Goal: Understand process/instructions: Learn about a topic

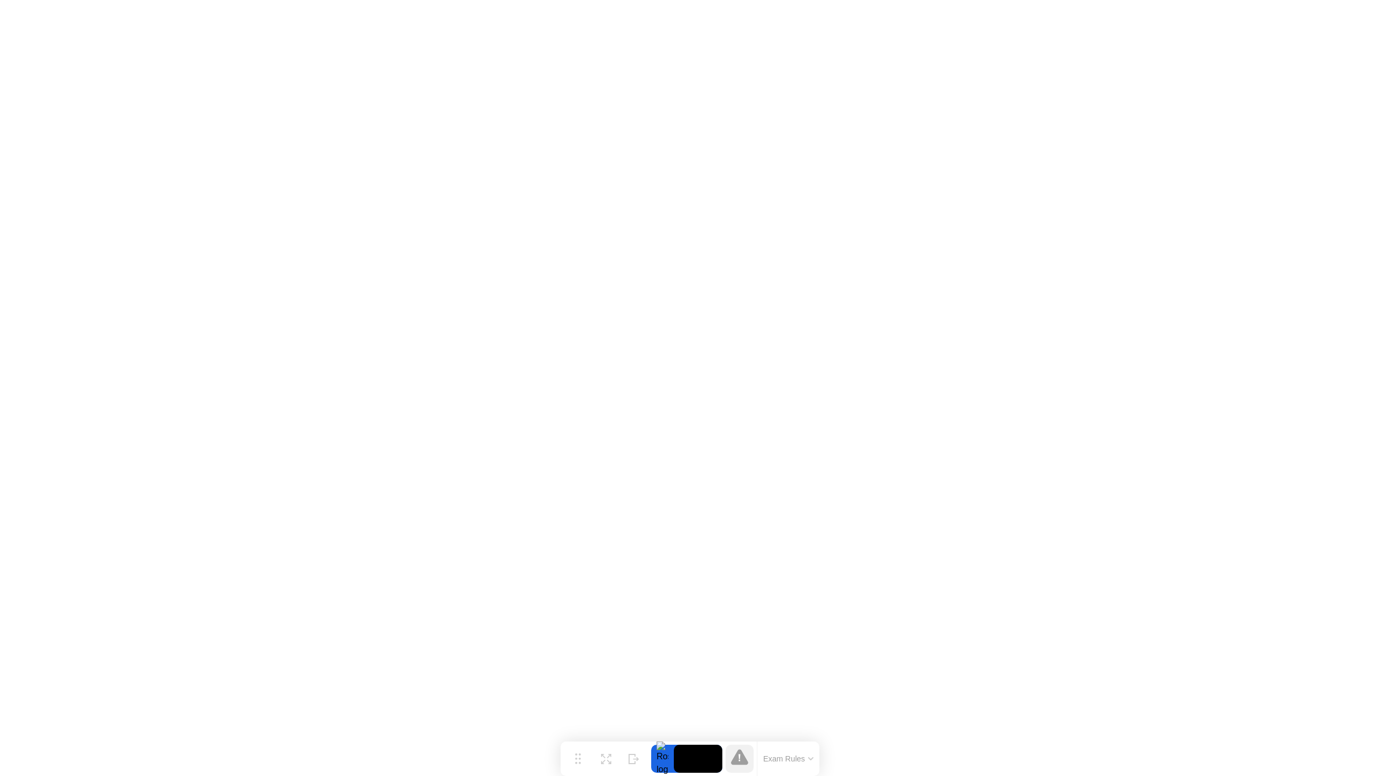
click at [665, 762] on div at bounding box center [662, 759] width 23 height 28
click at [692, 757] on video at bounding box center [698, 759] width 49 height 28
click at [771, 755] on button "Exam Rules" at bounding box center [788, 759] width 57 height 10
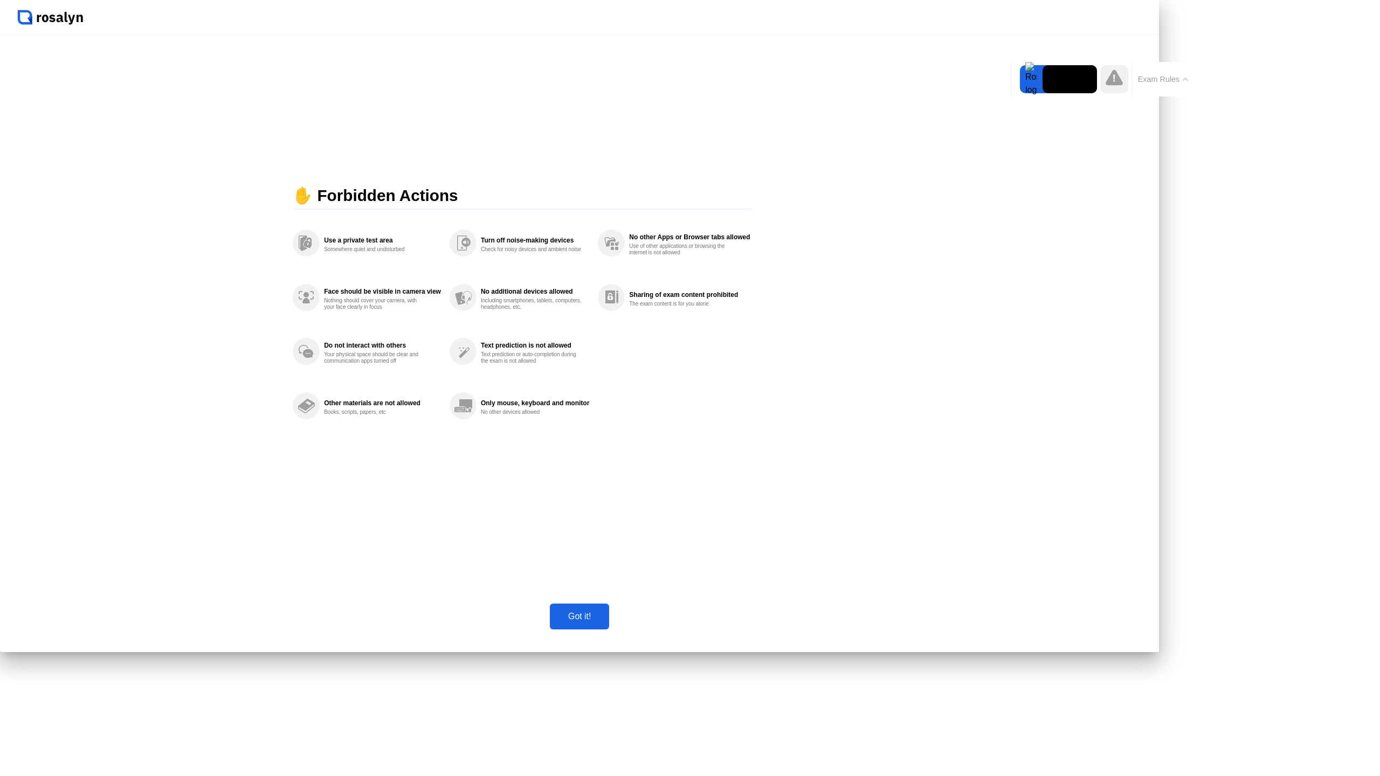
click at [691, 652] on div "Got it!" at bounding box center [579, 616] width 1159 height 71
click at [606, 622] on div "Got it!" at bounding box center [579, 617] width 53 height 10
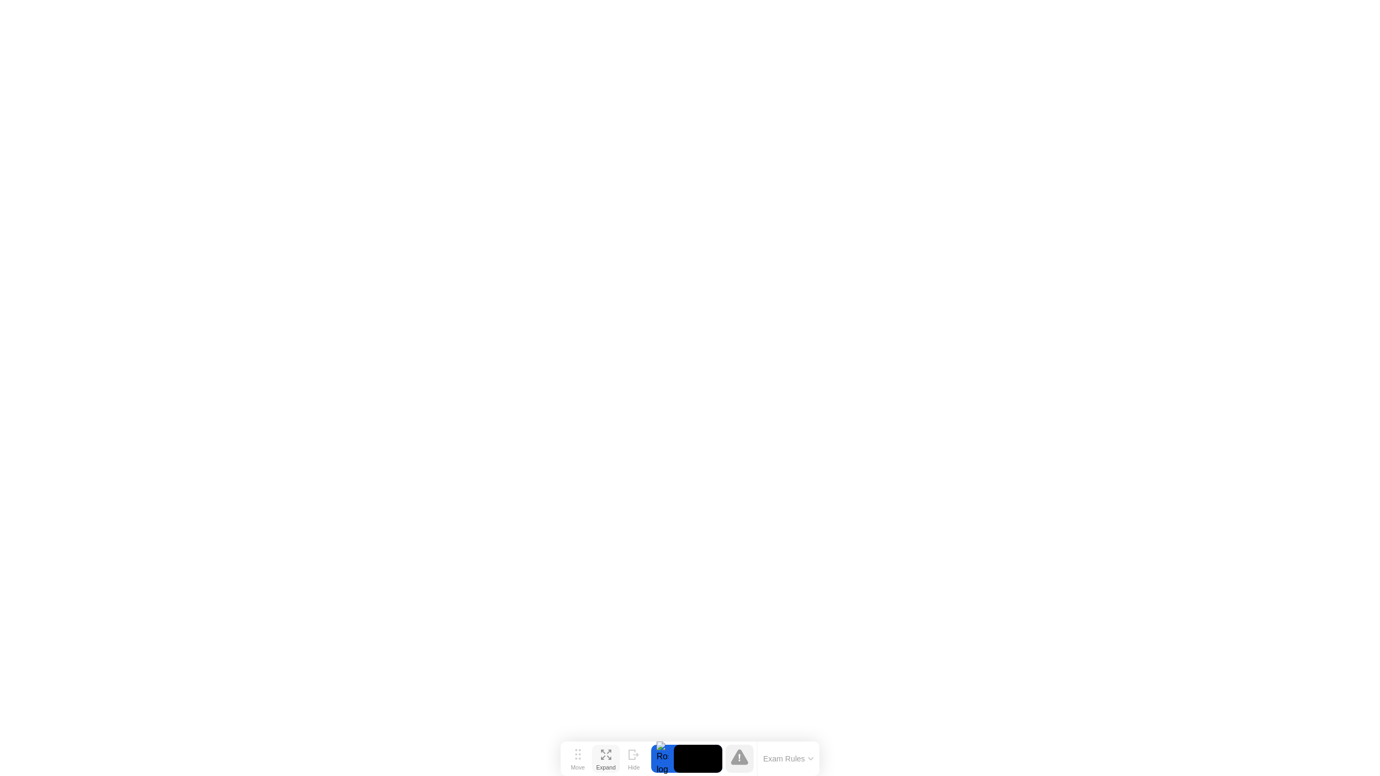
click at [597, 756] on button "Expand" at bounding box center [606, 759] width 28 height 28
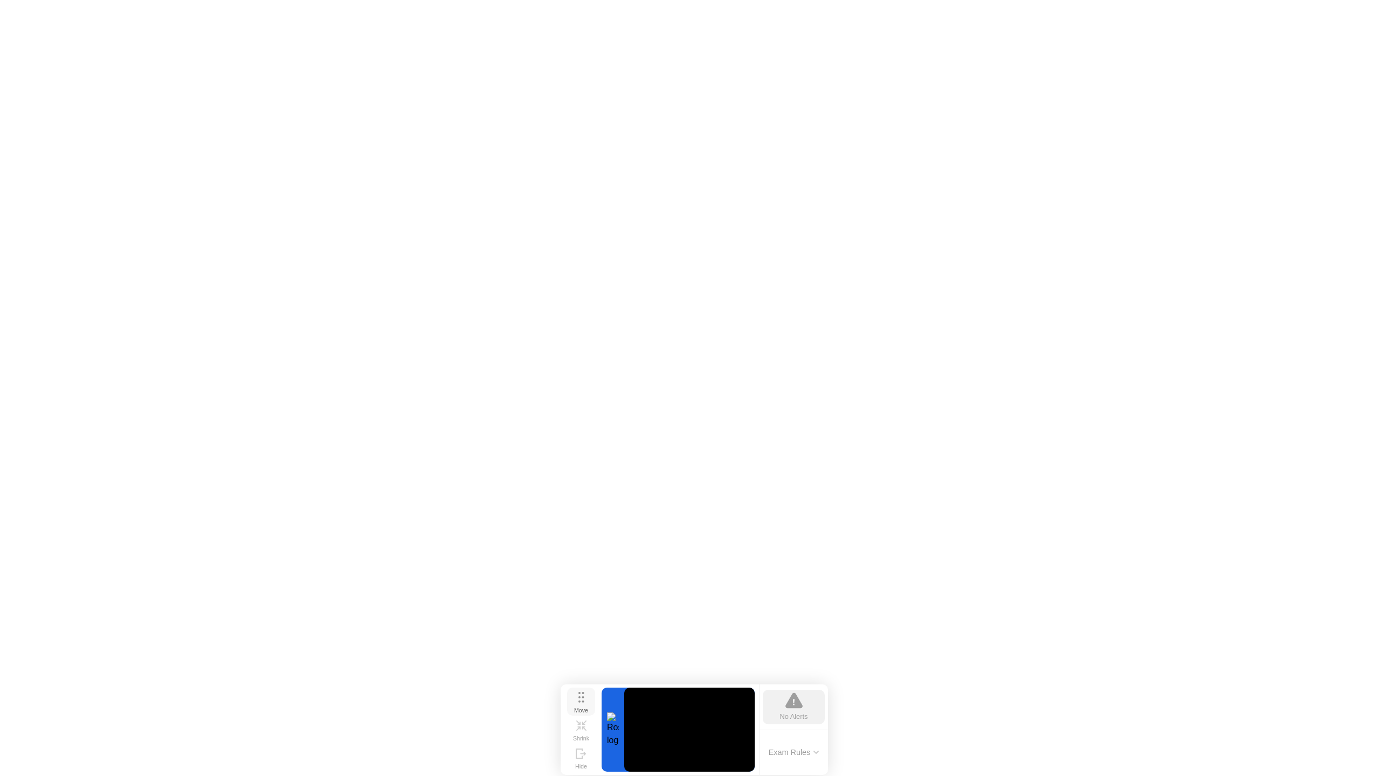
click at [575, 707] on div "Move" at bounding box center [581, 710] width 14 height 6
click at [795, 709] on icon at bounding box center [794, 701] width 17 height 16
click at [795, 752] on button "Exam Rules" at bounding box center [794, 753] width 57 height 10
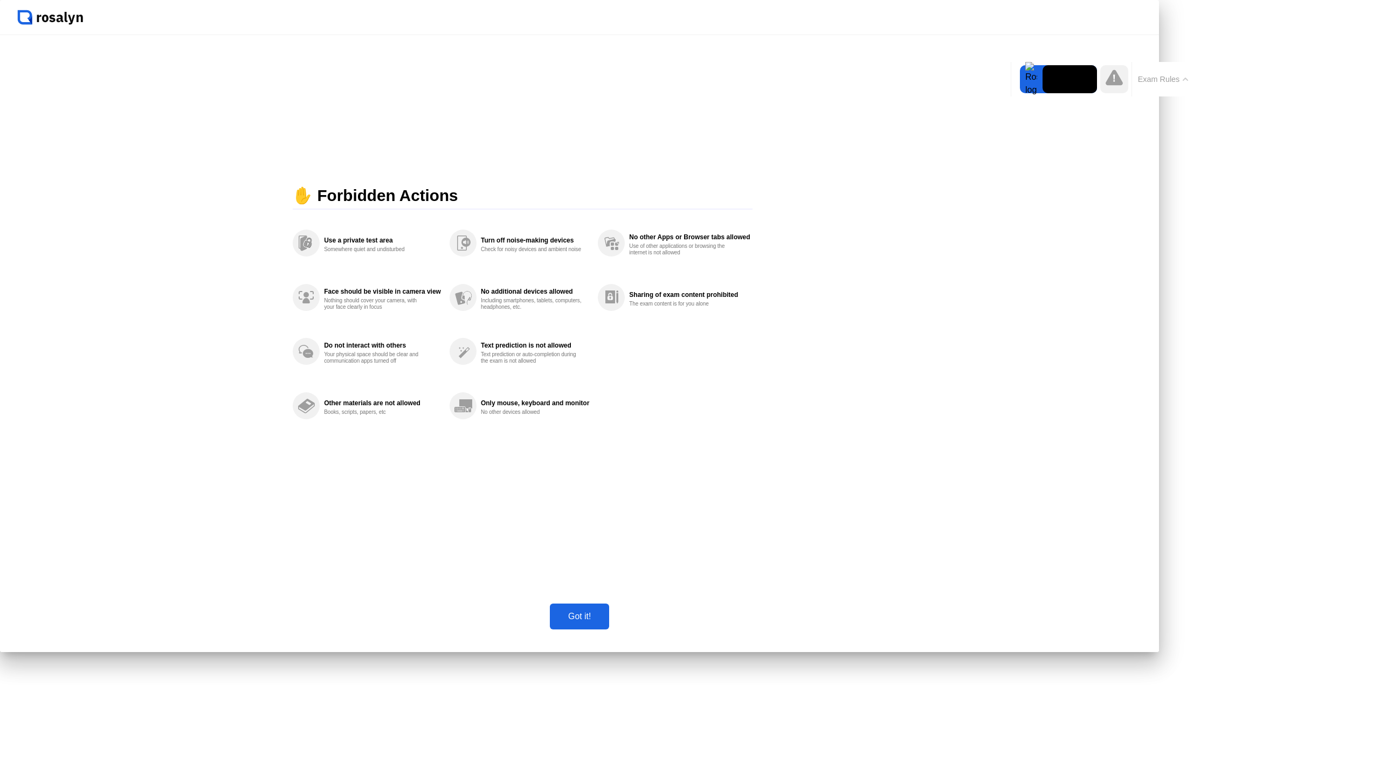
click at [606, 622] on div "Got it!" at bounding box center [579, 617] width 53 height 10
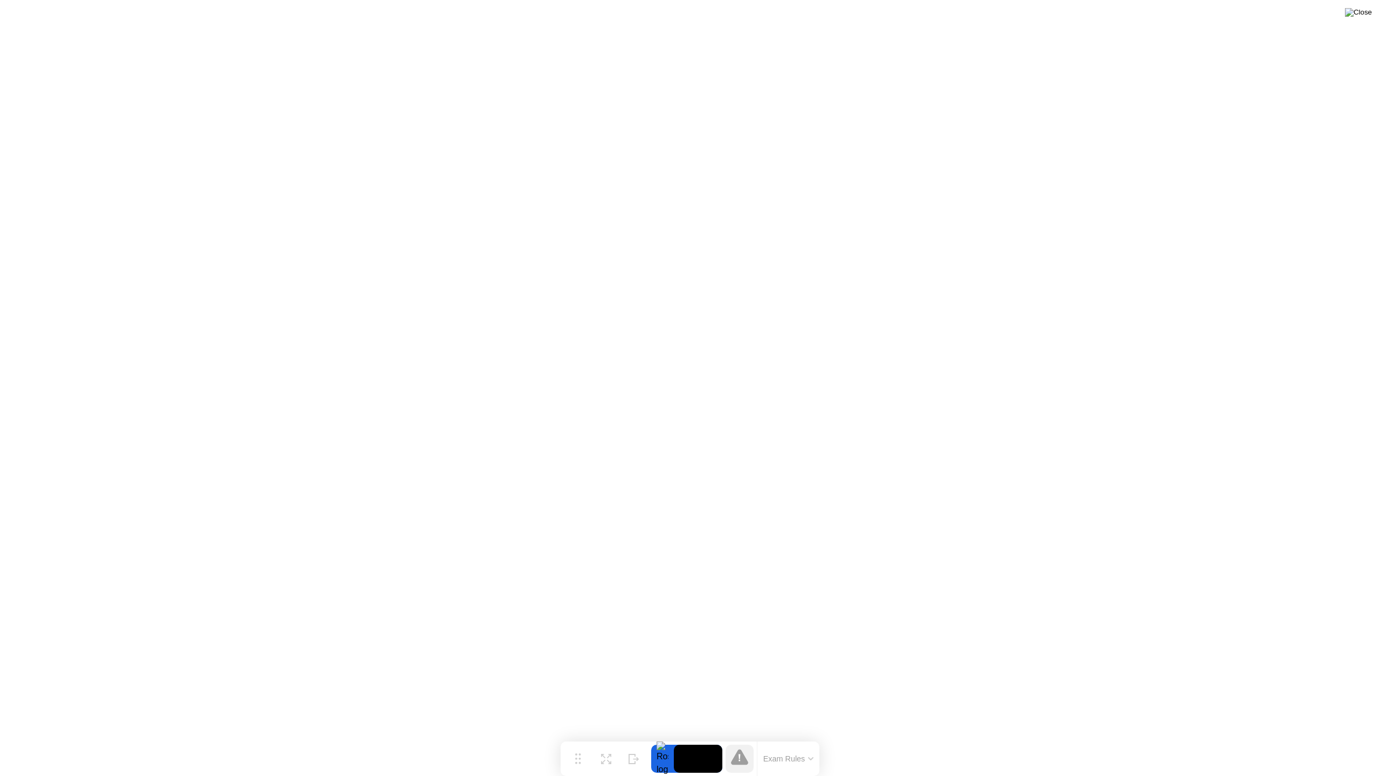
click at [1367, 13] on img at bounding box center [1358, 12] width 27 height 9
click at [748, 765] on icon at bounding box center [739, 757] width 17 height 16
click at [702, 757] on video at bounding box center [698, 759] width 49 height 28
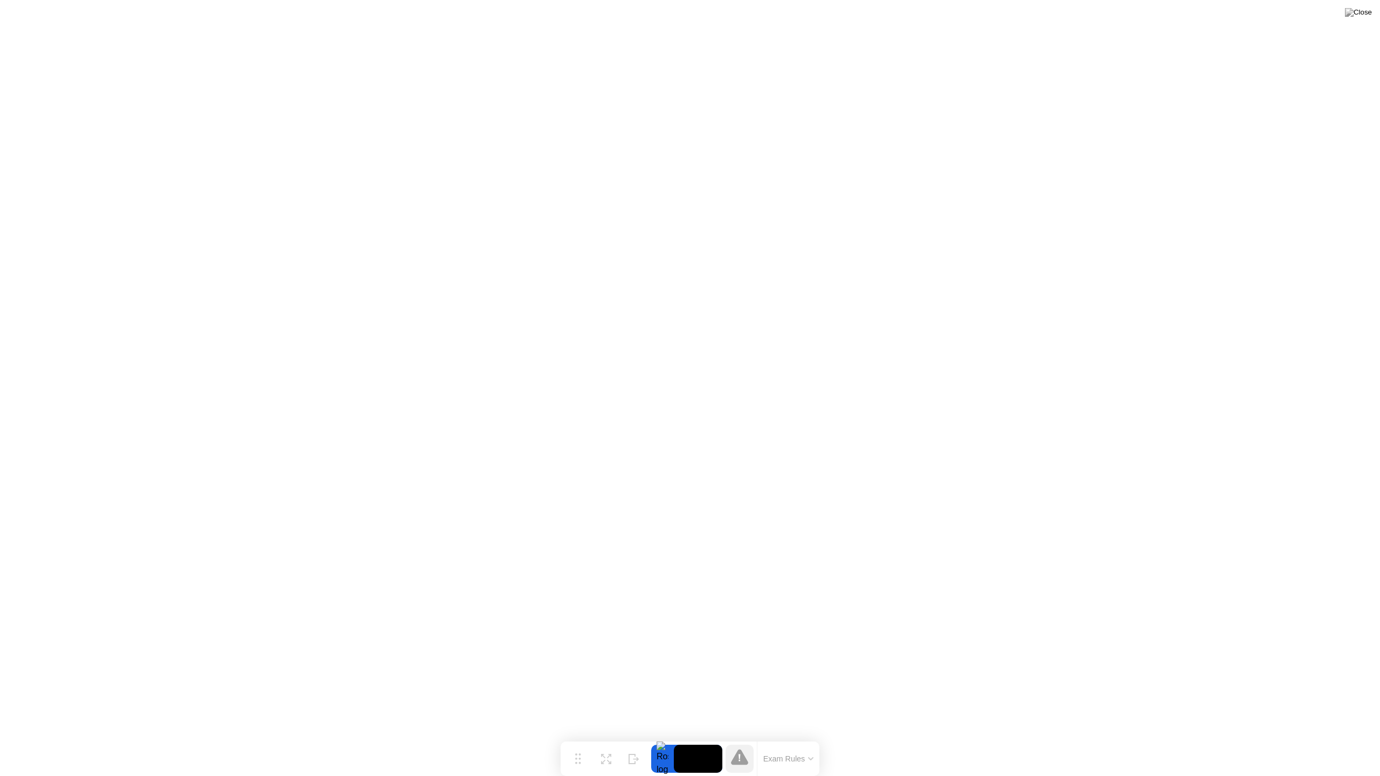
click at [702, 757] on video at bounding box center [698, 759] width 49 height 28
click at [633, 757] on icon at bounding box center [634, 755] width 11 height 10
click at [1343, 764] on div "Show" at bounding box center [1337, 767] width 15 height 6
click at [613, 754] on button "Expand" at bounding box center [606, 759] width 28 height 28
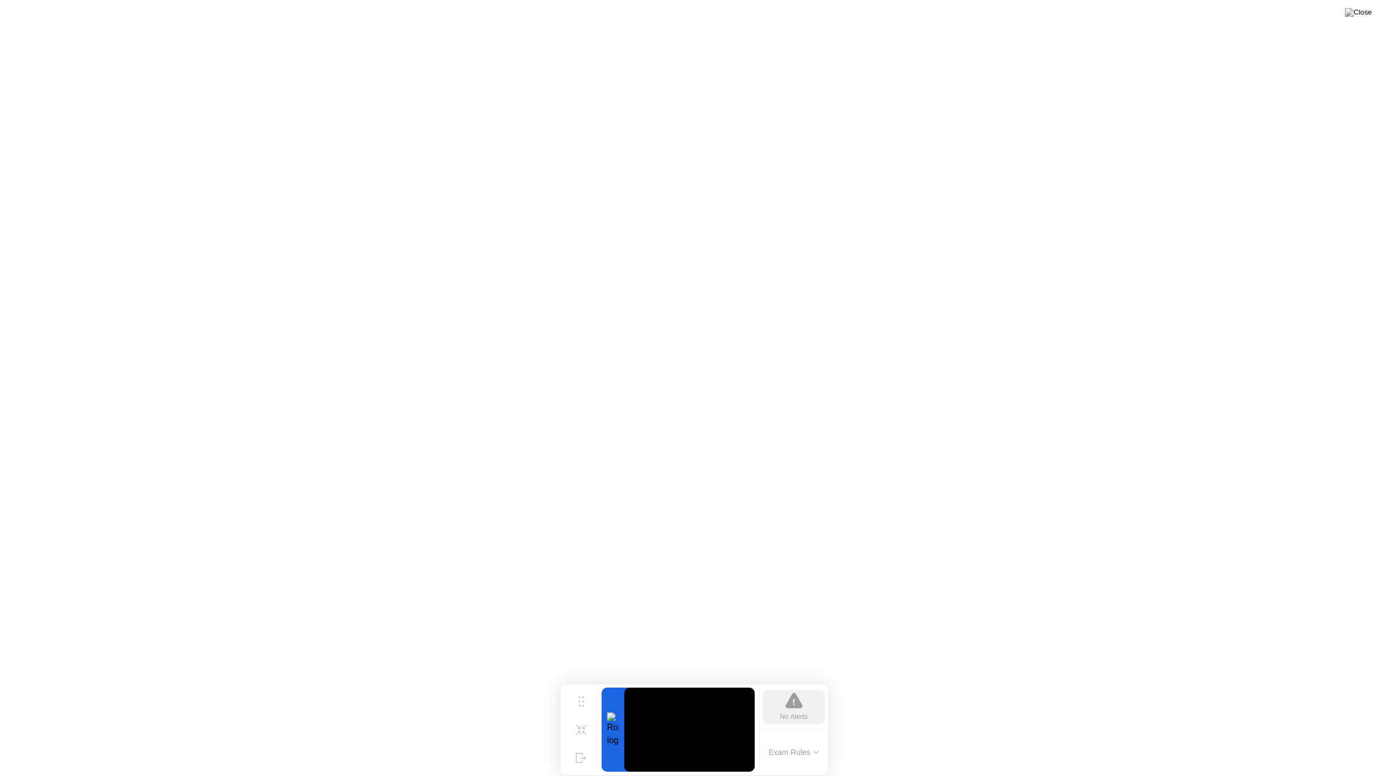
click at [712, 737] on video at bounding box center [689, 730] width 130 height 84
click at [777, 748] on button "Exam Rules" at bounding box center [794, 753] width 57 height 10
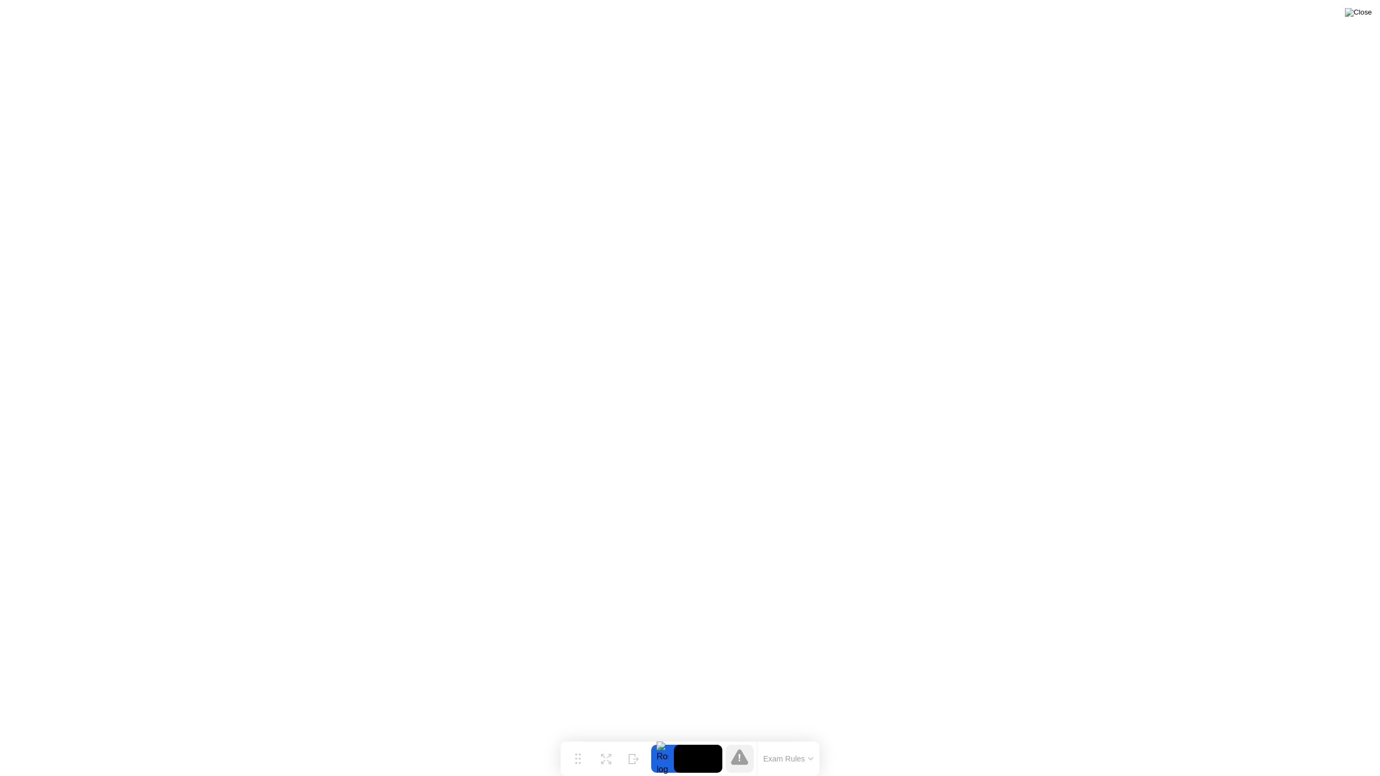
click at [1366, 12] on img at bounding box center [1358, 12] width 27 height 9
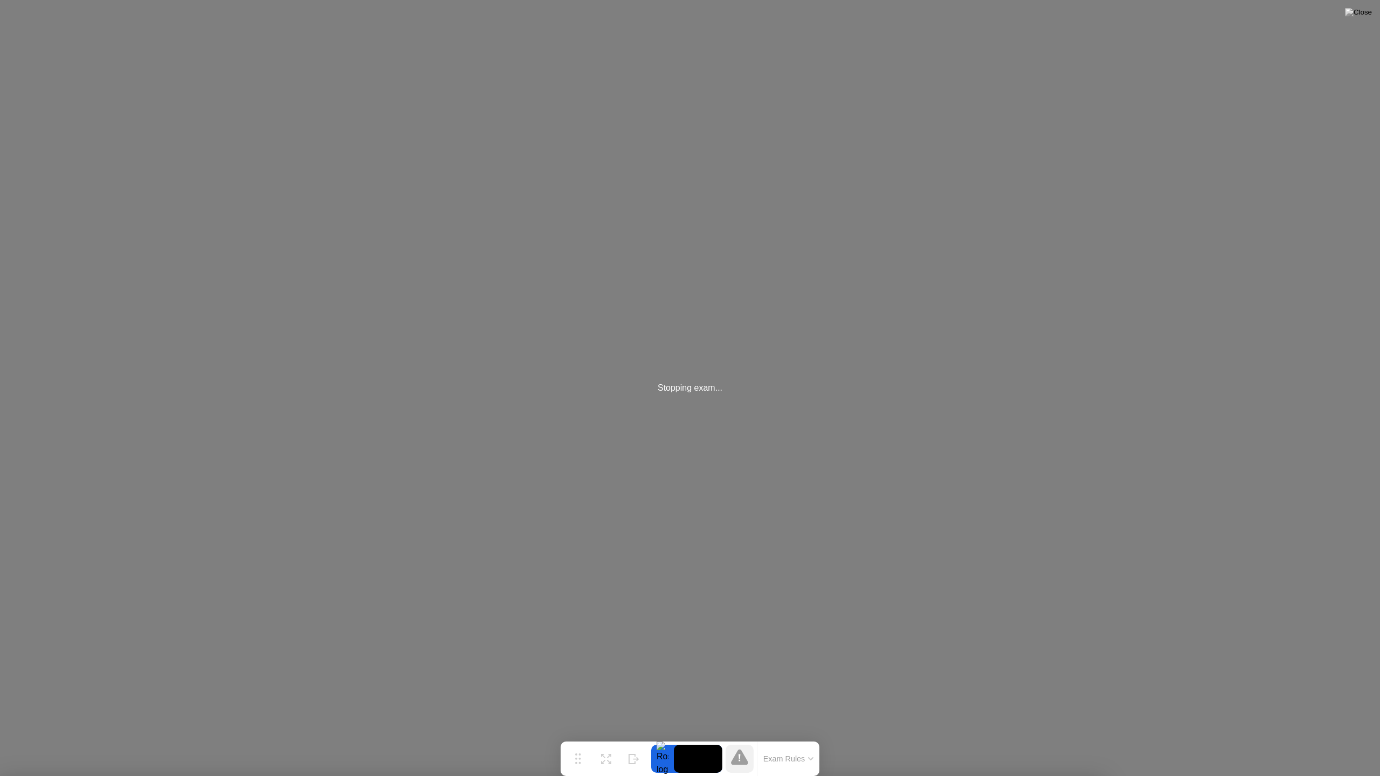
click at [669, 776] on div at bounding box center [690, 776] width 1380 height 0
click at [853, 776] on div at bounding box center [690, 776] width 1380 height 0
click at [974, 776] on div at bounding box center [690, 776] width 1380 height 0
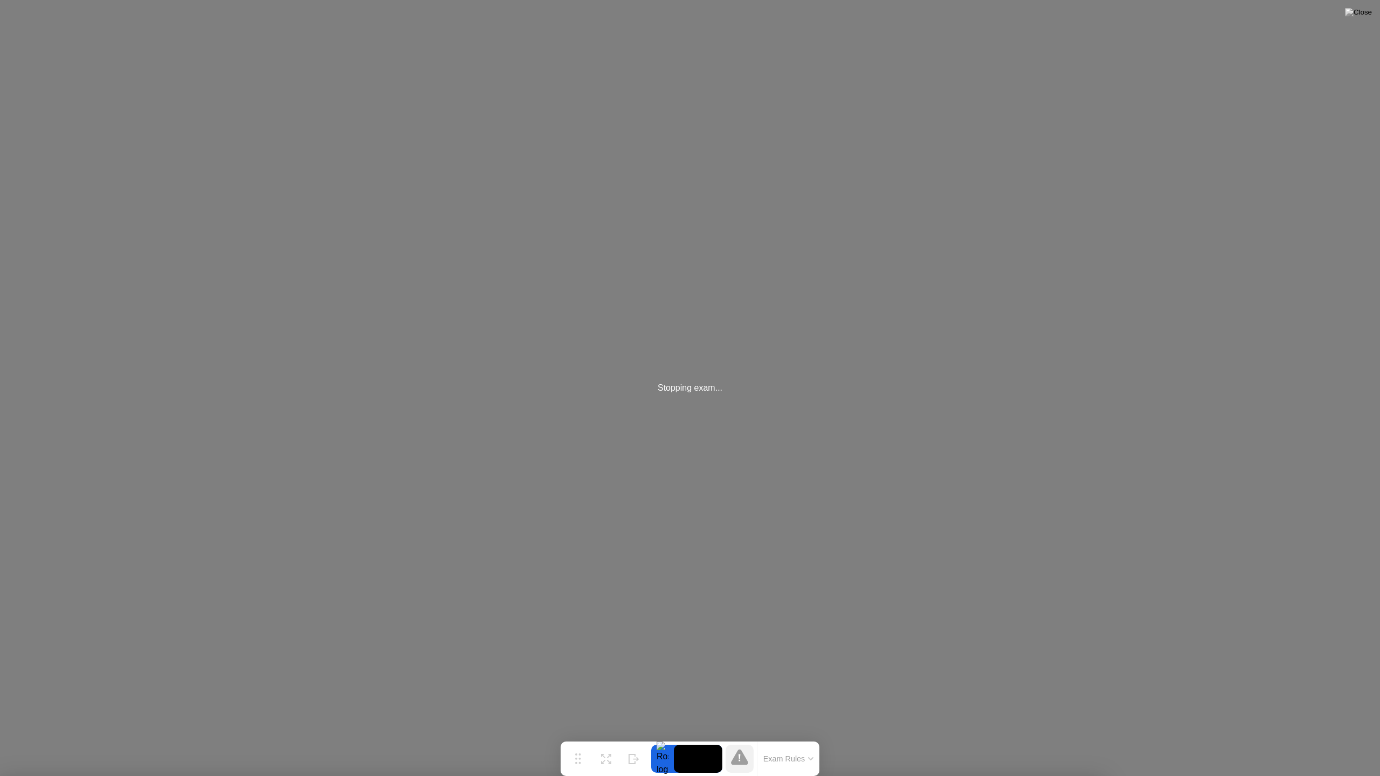
click at [974, 776] on div at bounding box center [690, 776] width 1380 height 0
